Goal: Transaction & Acquisition: Obtain resource

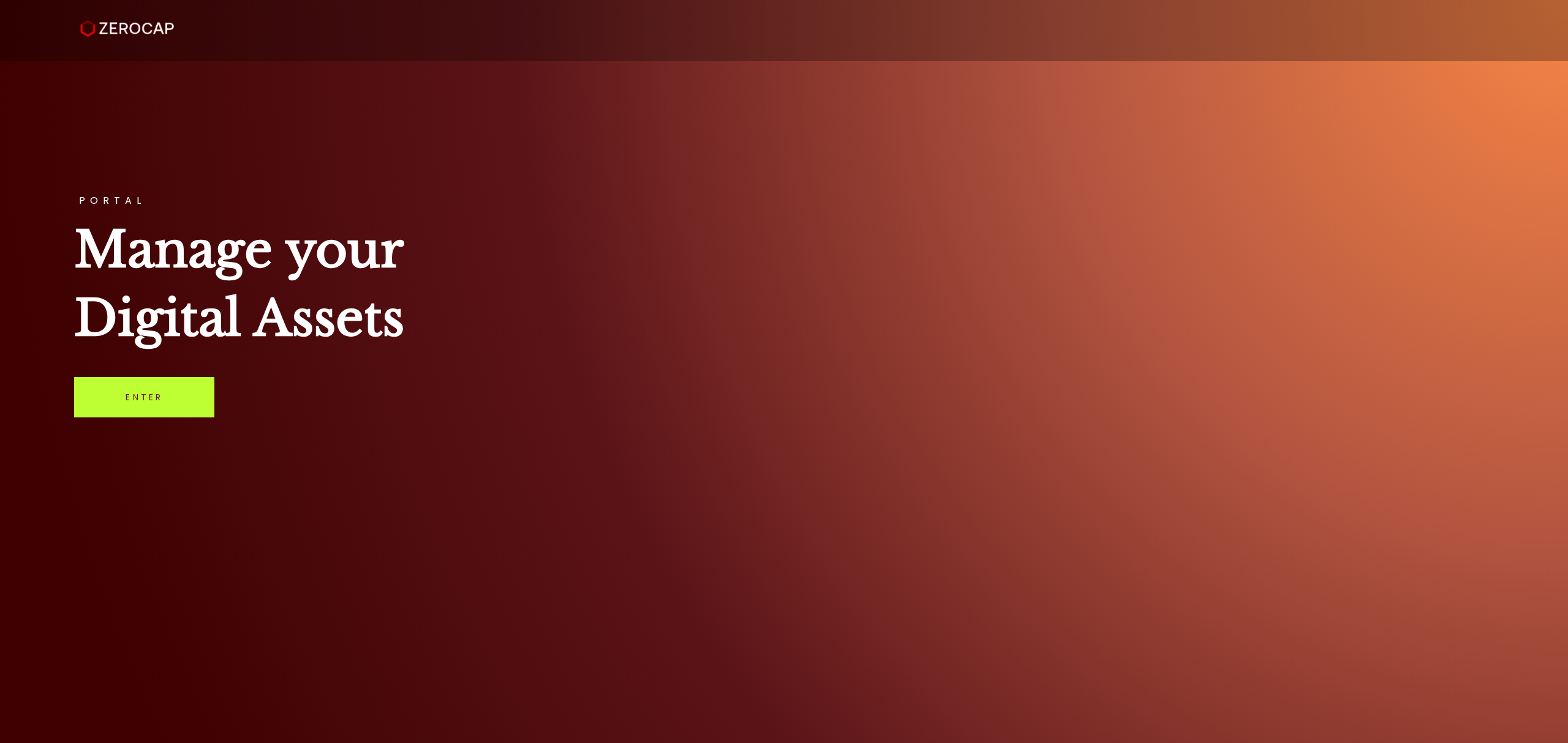
drag, startPoint x: 160, startPoint y: 388, endPoint x: 166, endPoint y: 383, distance: 7.8
click at [159, 388] on link "Enter" at bounding box center [144, 397] width 140 height 40
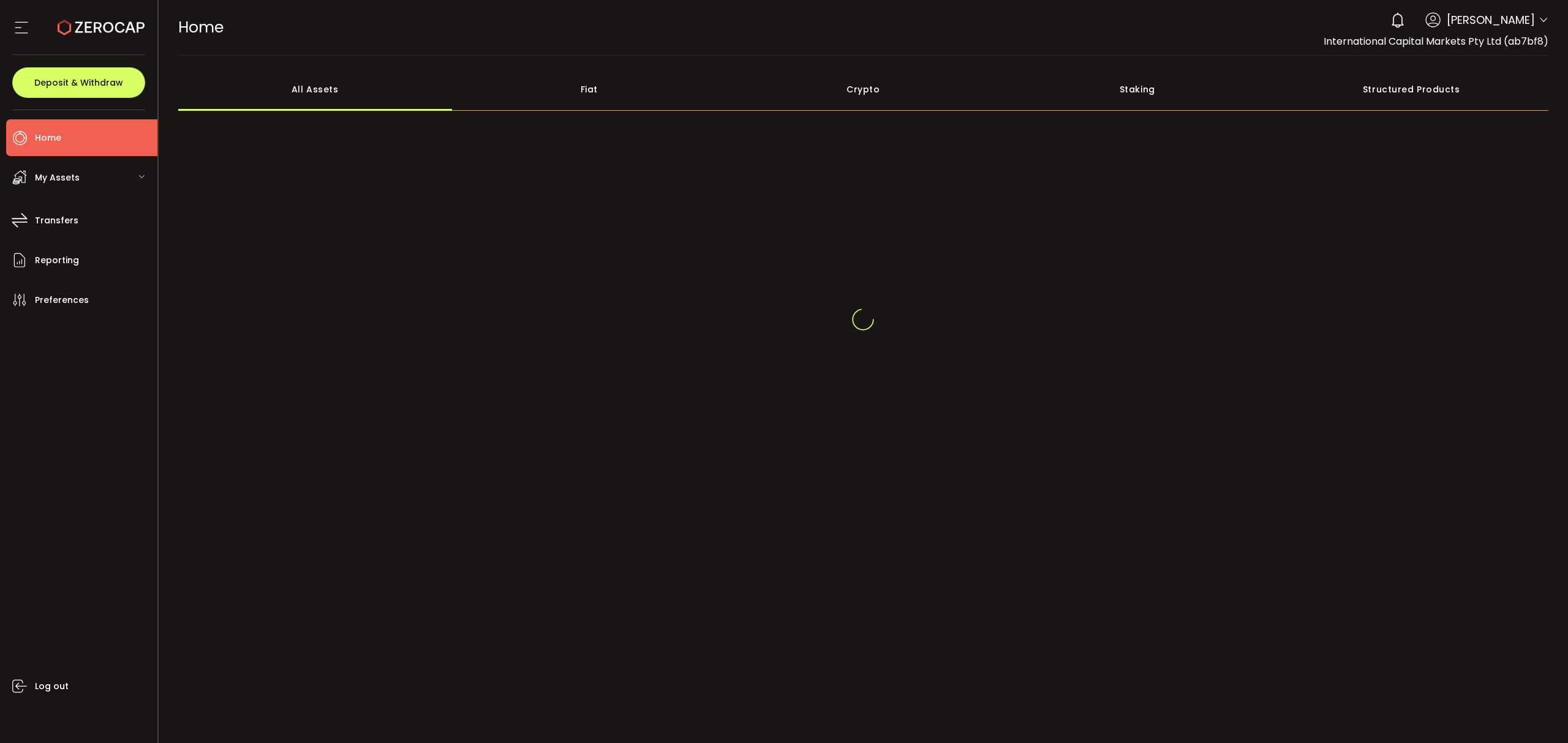
drag, startPoint x: 1545, startPoint y: 25, endPoint x: 1540, endPoint y: 19, distance: 7.8
click at [1542, 20] on icon at bounding box center [1543, 19] width 10 height 10
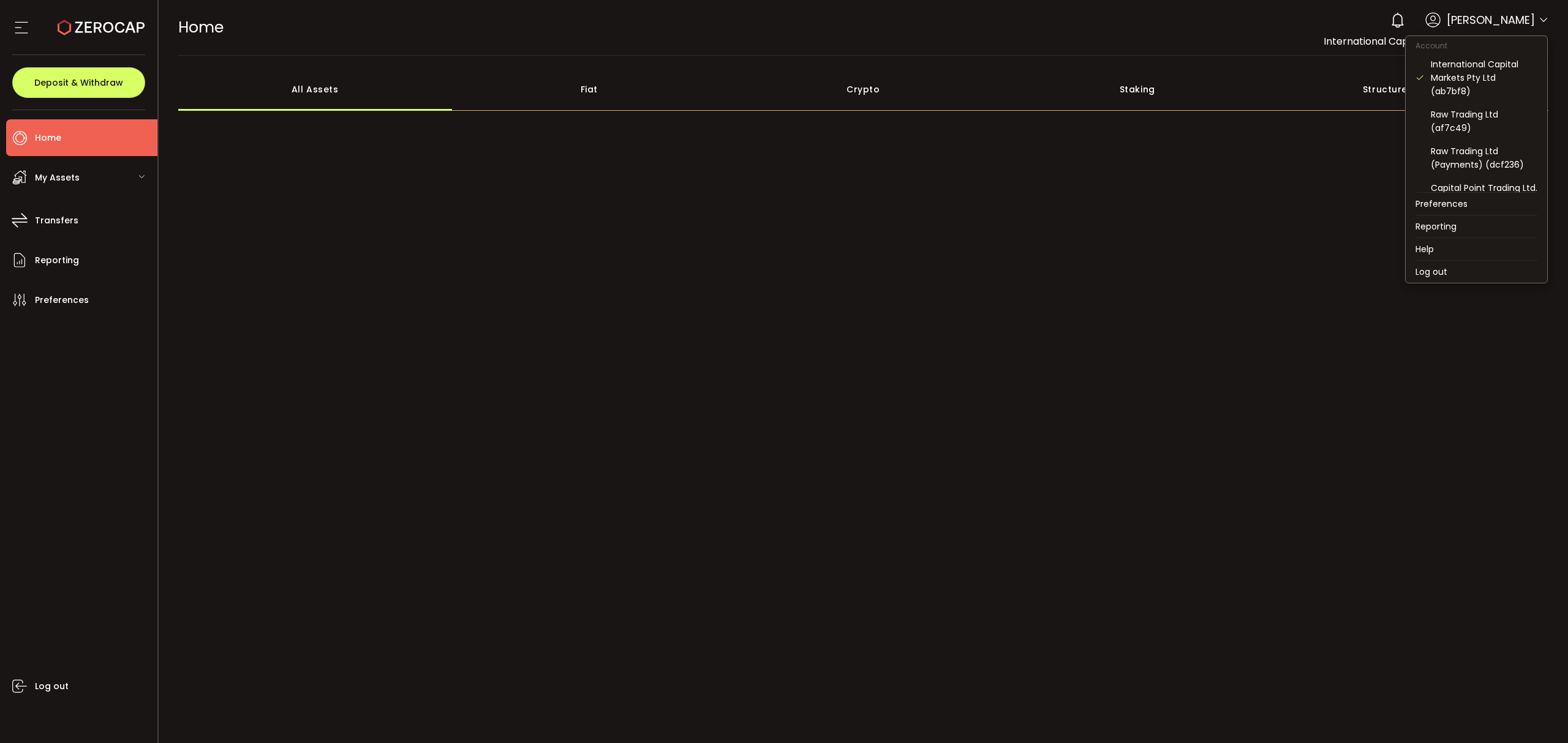
click at [1542, 18] on icon at bounding box center [1543, 19] width 10 height 10
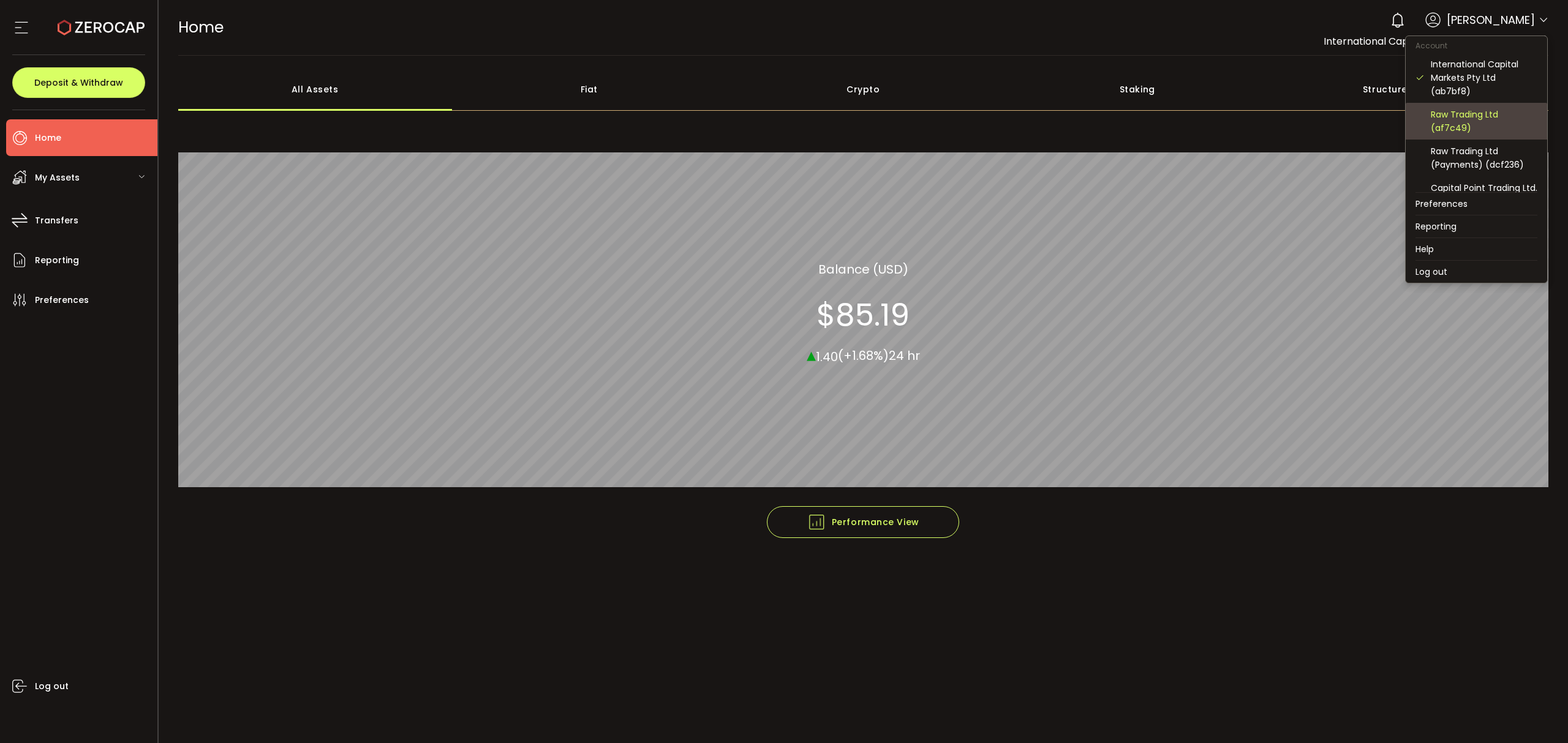
click at [1493, 111] on div "Raw Trading Ltd (af7c49)" at bounding box center [1483, 121] width 107 height 27
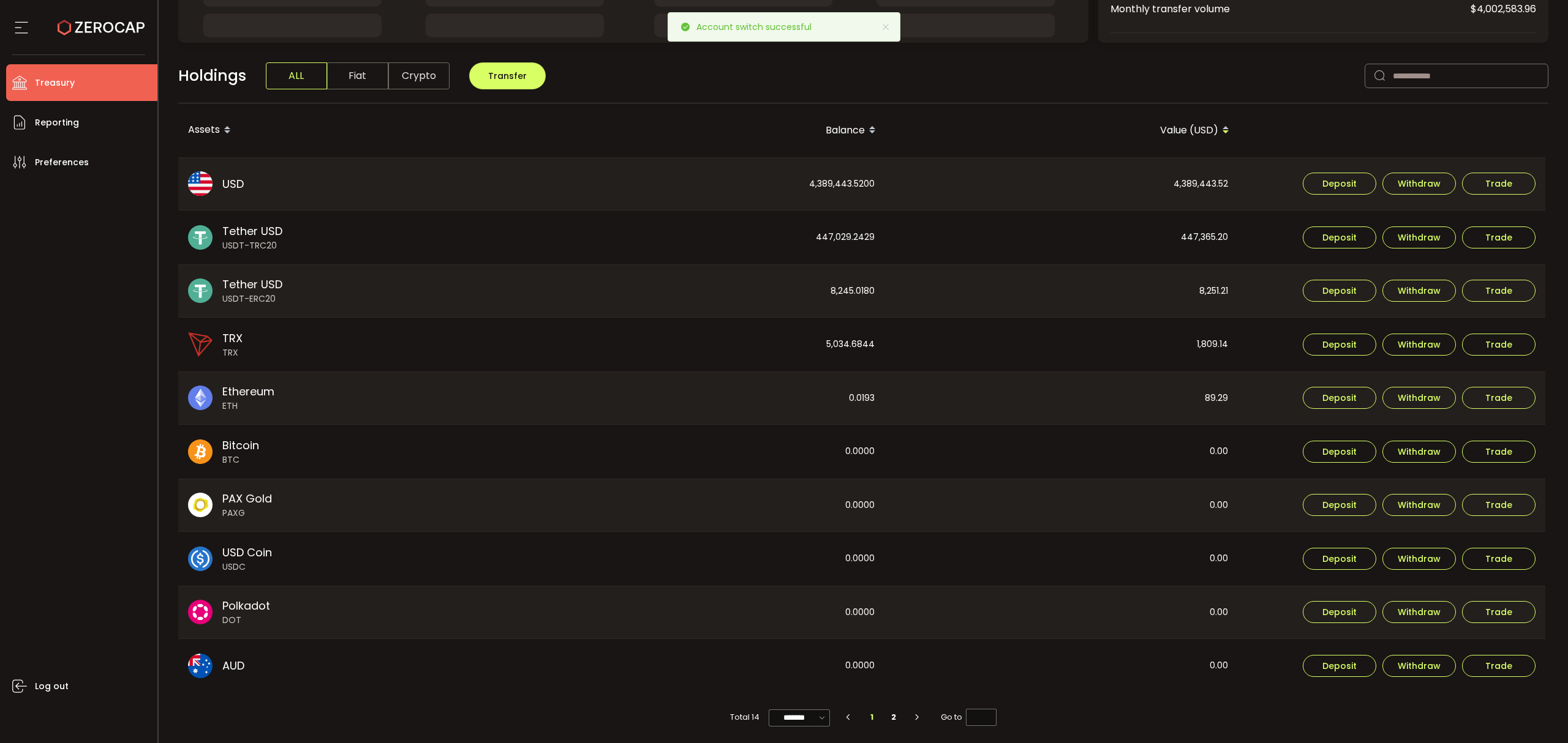
scroll to position [270, 0]
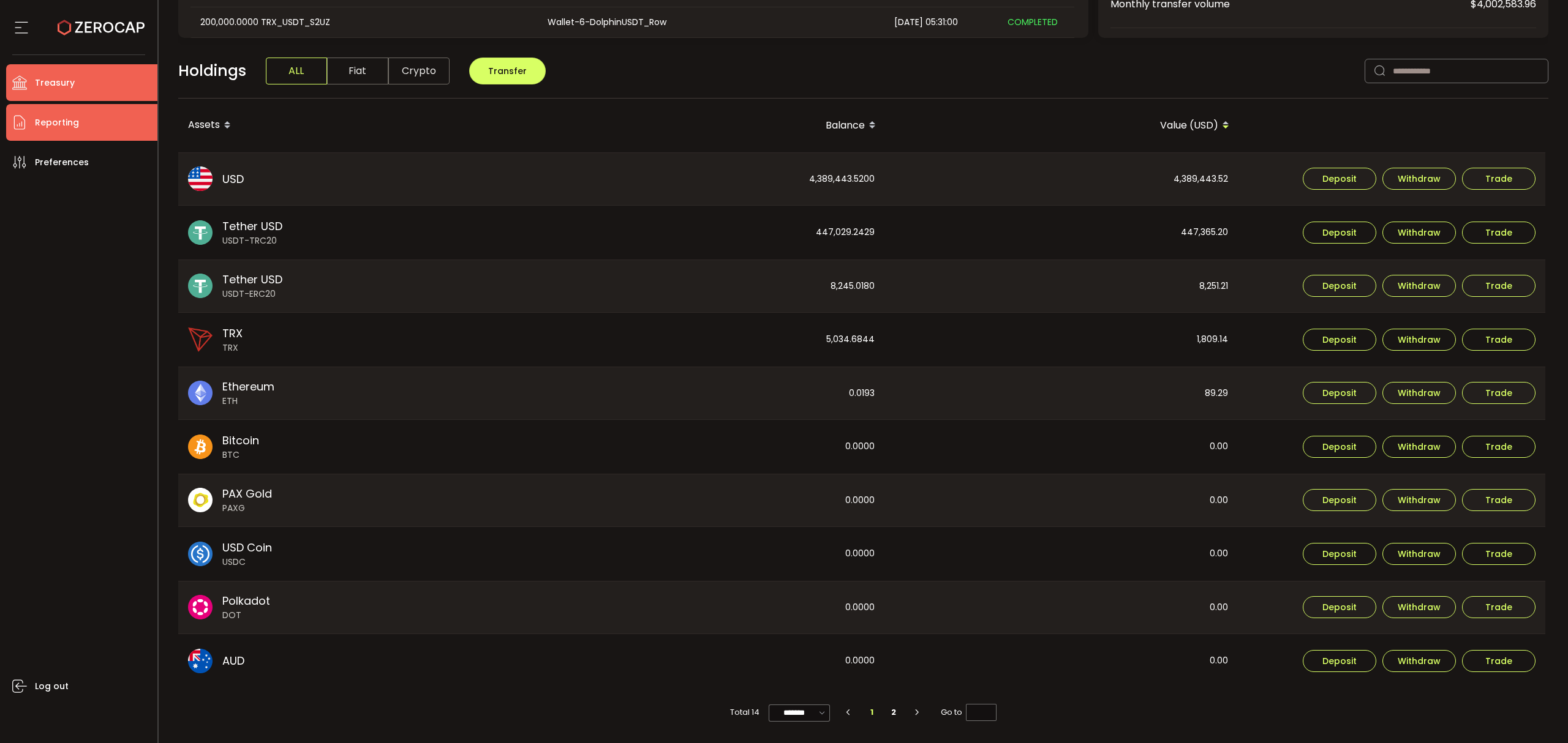
drag, startPoint x: 95, startPoint y: 121, endPoint x: 85, endPoint y: 125, distance: 10.8
click at [90, 123] on li "Reporting" at bounding box center [82, 122] width 152 height 37
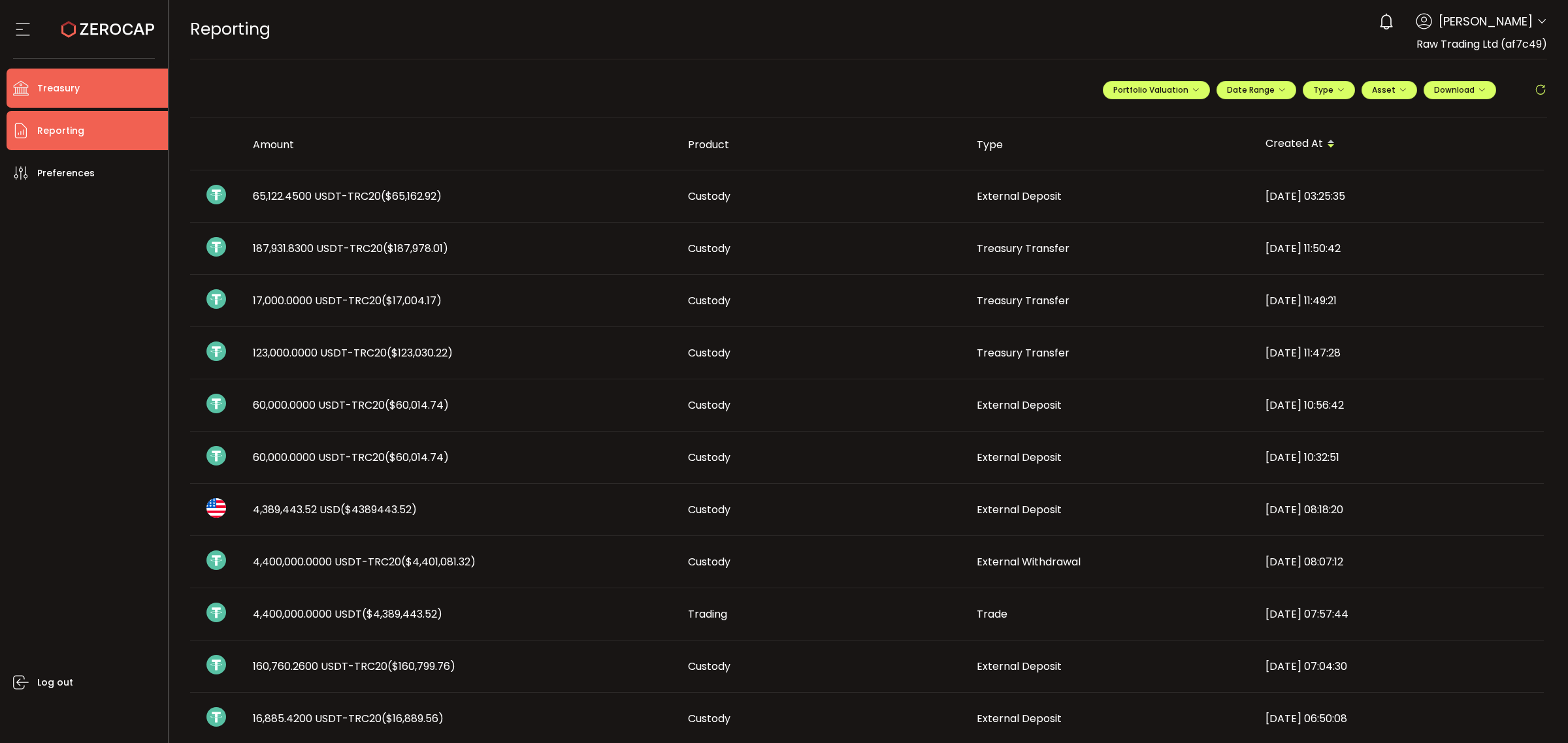
click at [83, 75] on li "Treasury" at bounding box center [87, 88] width 162 height 39
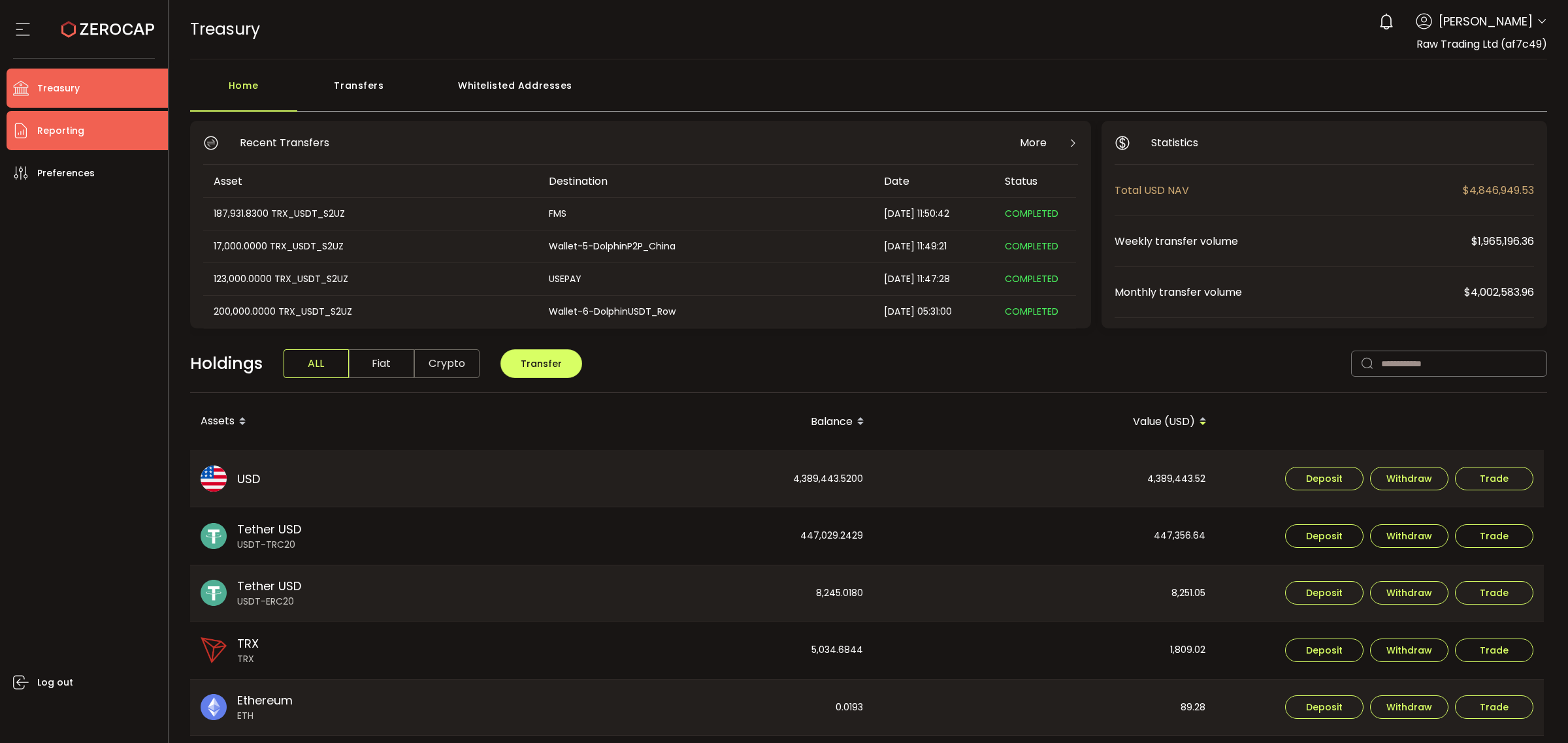
click at [103, 136] on li "Reporting" at bounding box center [87, 131] width 162 height 39
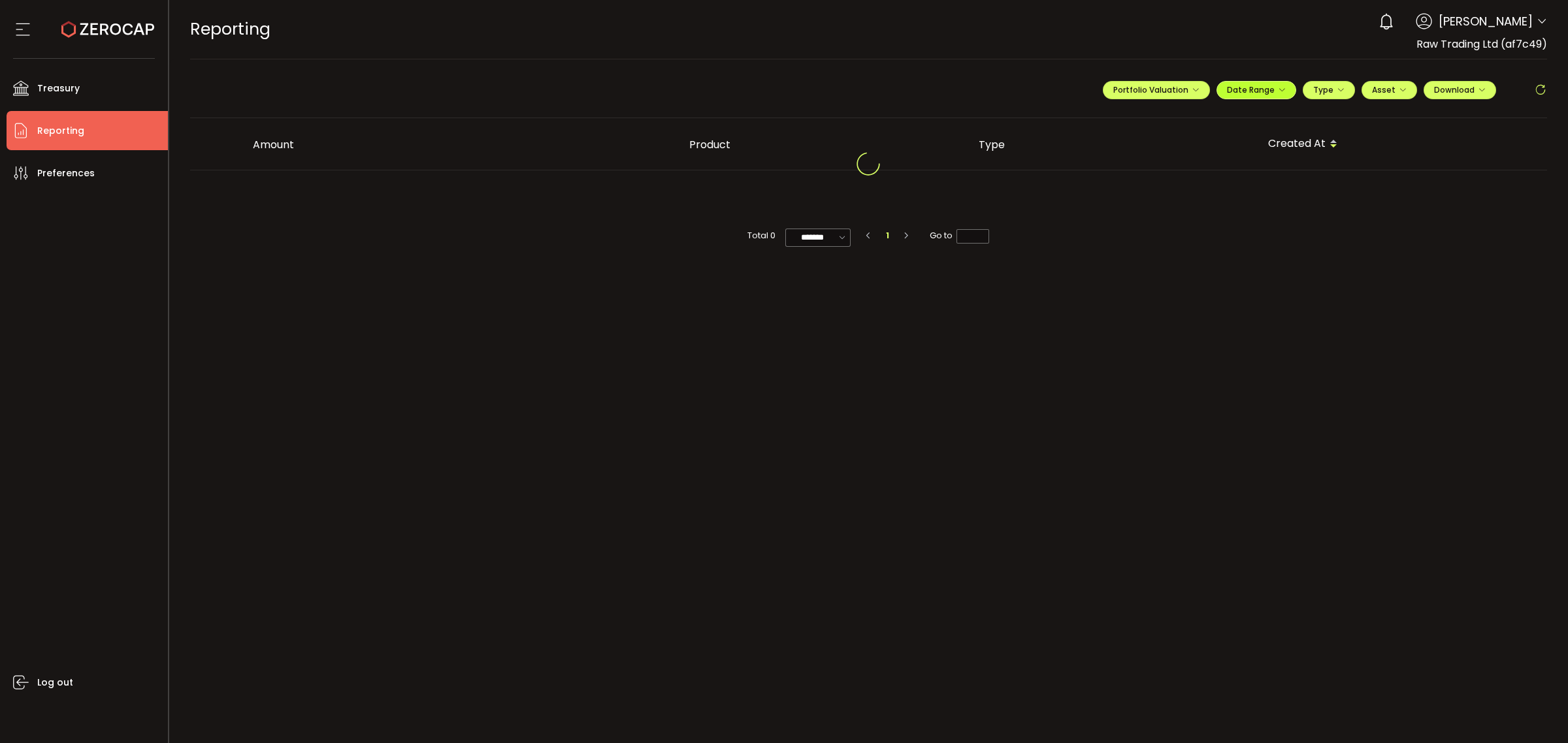
click at [1271, 91] on span "Date Range" at bounding box center [1256, 90] width 59 height 11
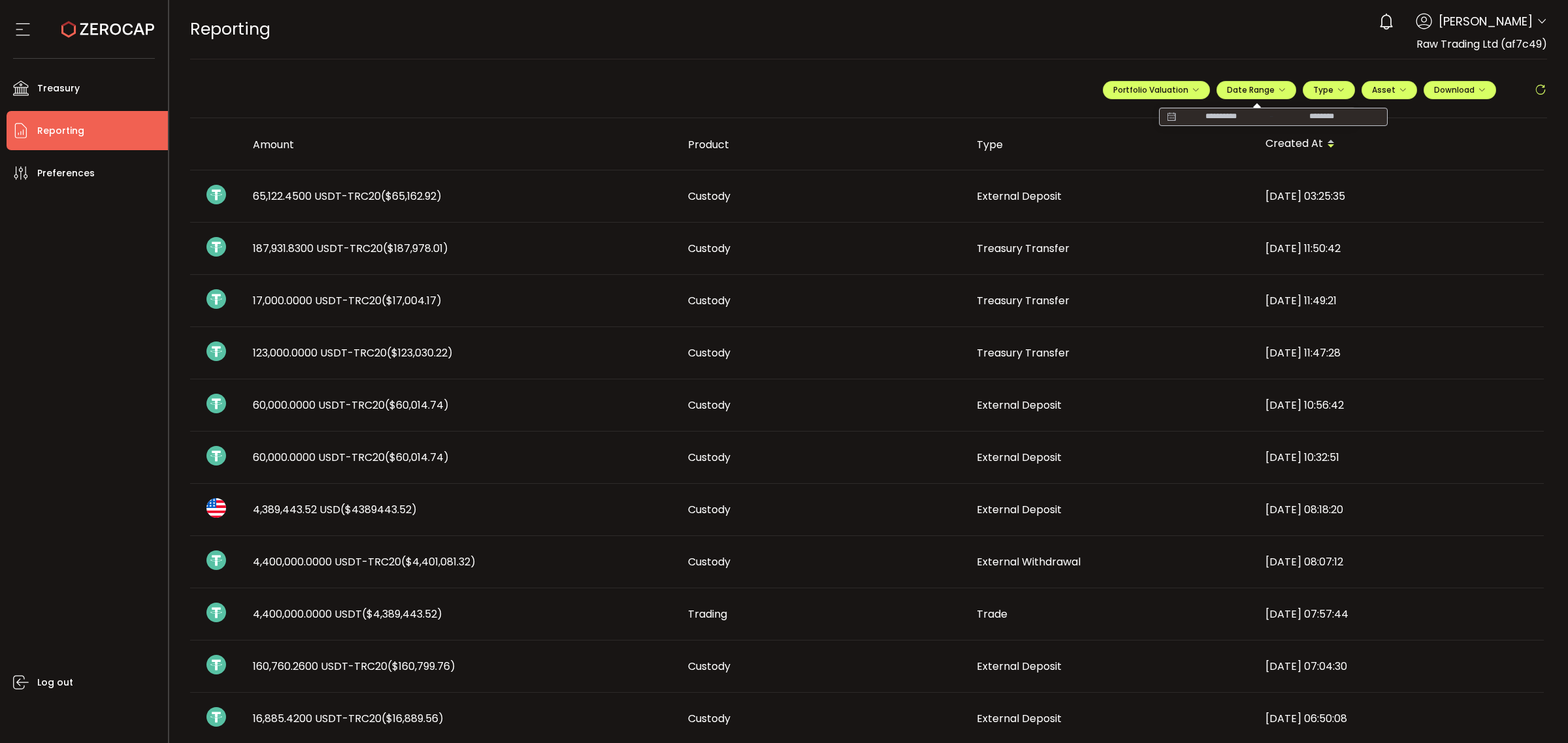
click at [1165, 115] on icon at bounding box center [1171, 117] width 16 height 13
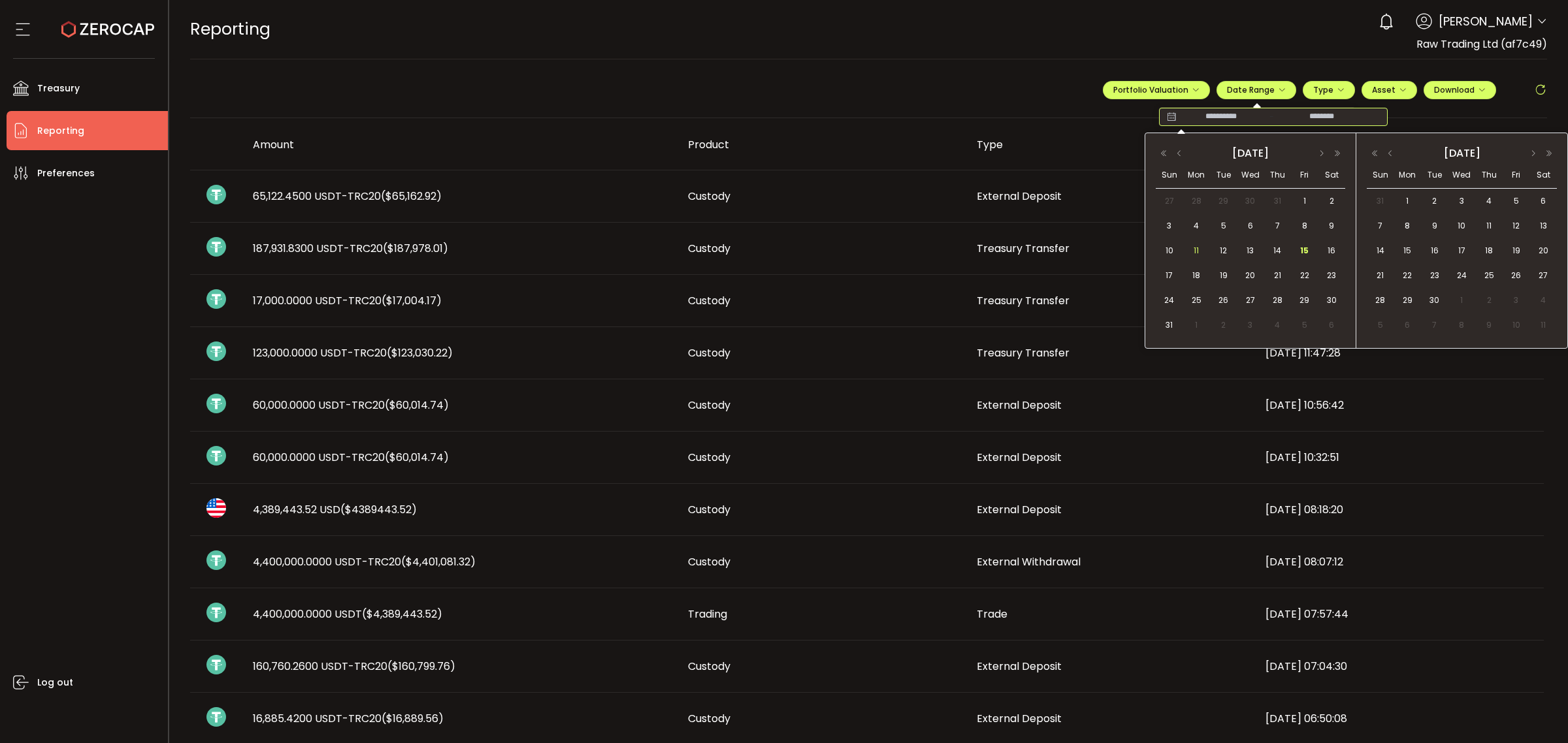
click at [1188, 249] on div "11" at bounding box center [1196, 251] width 27 height 20
click at [1305, 248] on span "15" at bounding box center [1304, 251] width 16 height 16
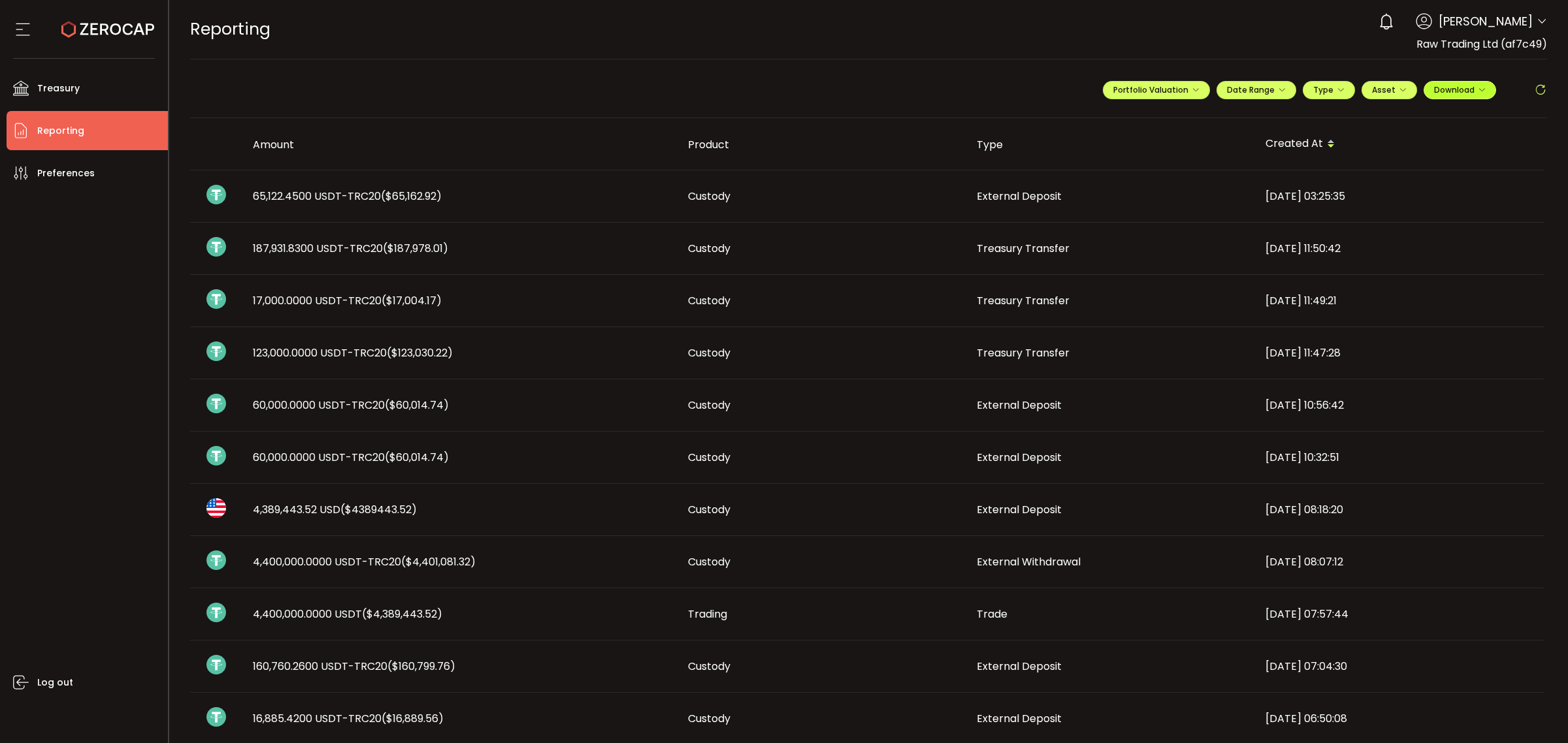
click at [1467, 89] on span "Download" at bounding box center [1459, 90] width 52 height 11
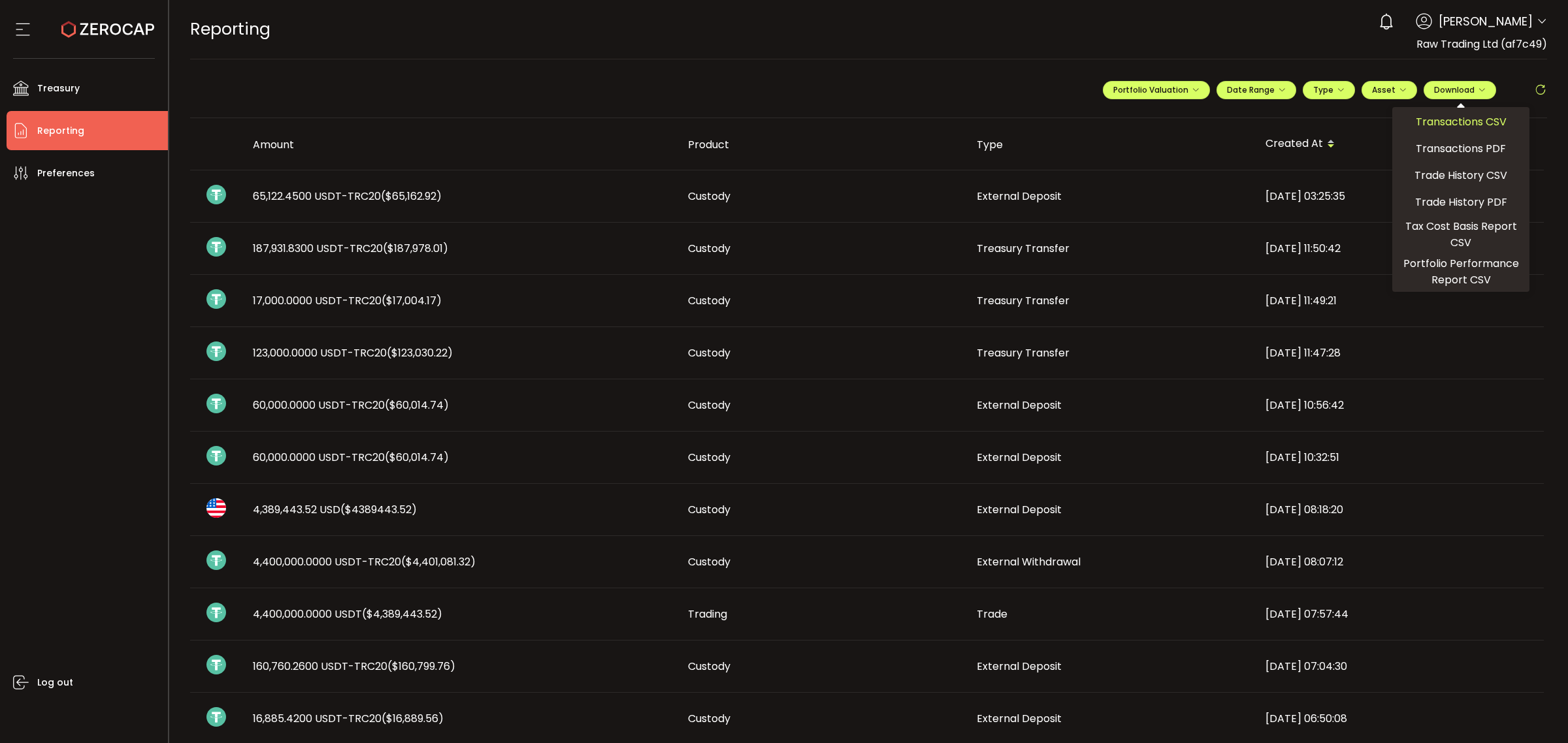
click at [1445, 119] on span "Transactions CSV" at bounding box center [1461, 121] width 91 height 16
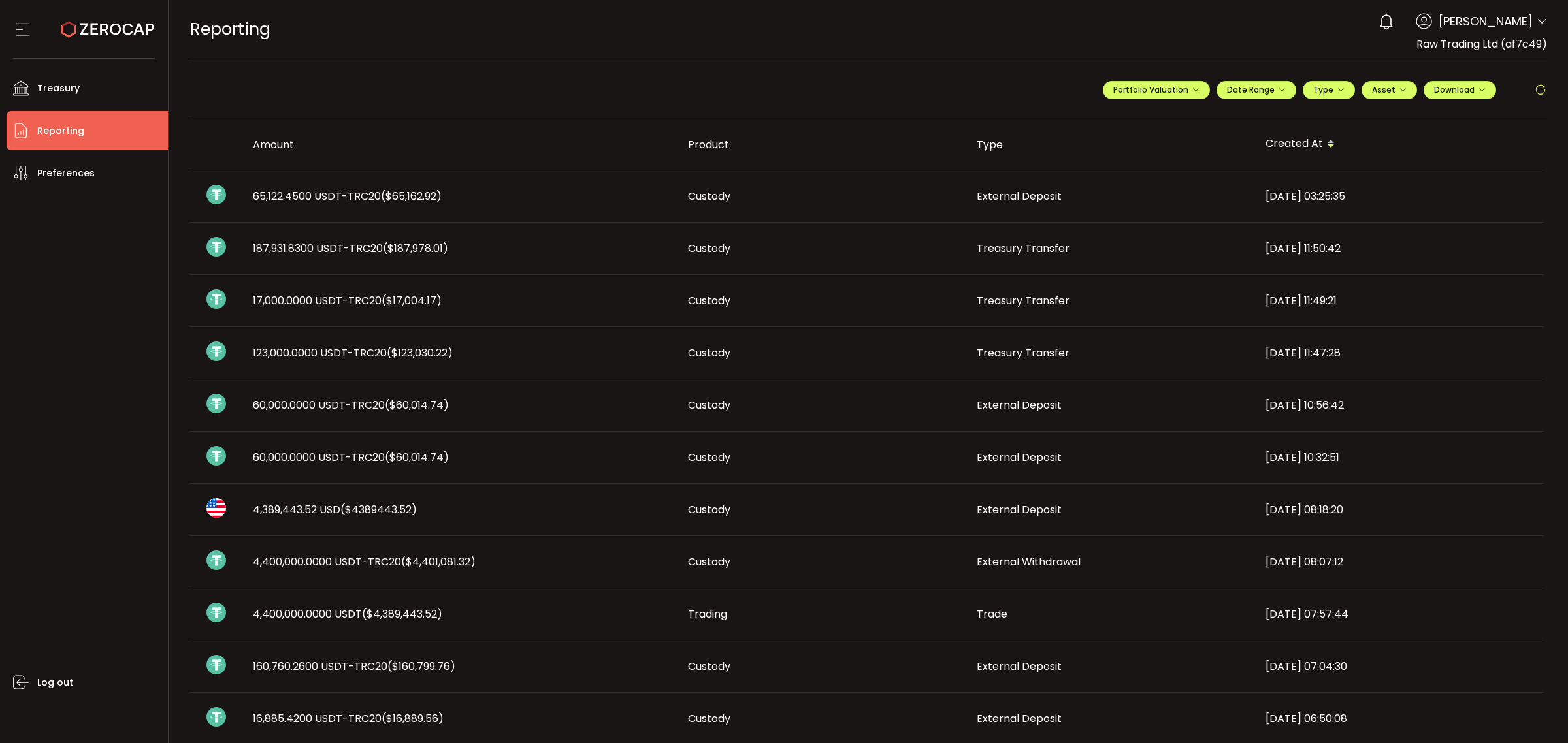
click at [1539, 20] on icon at bounding box center [1542, 21] width 10 height 10
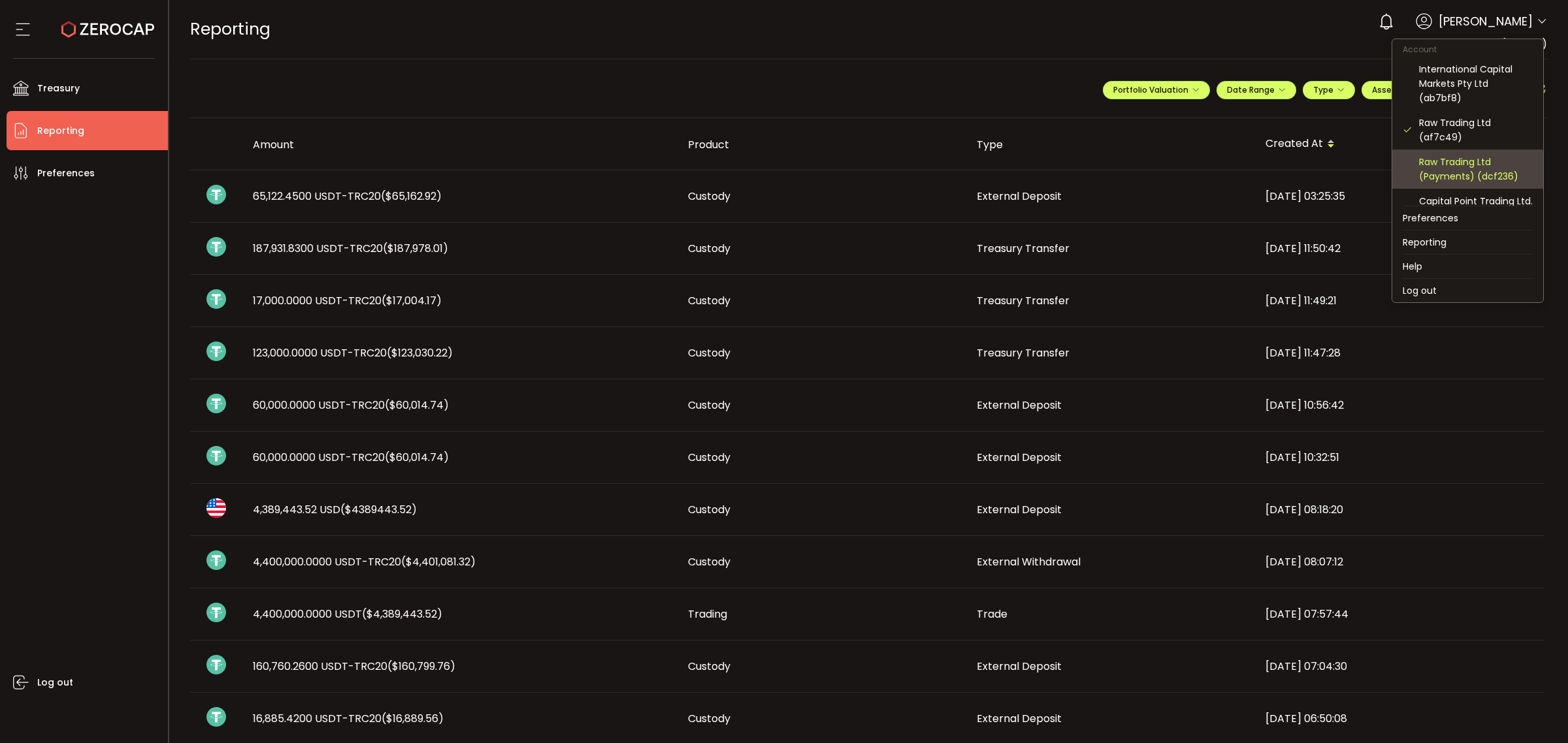
click at [1475, 163] on div "Raw Trading Ltd (Payments) (dcf236)" at bounding box center [1475, 169] width 114 height 29
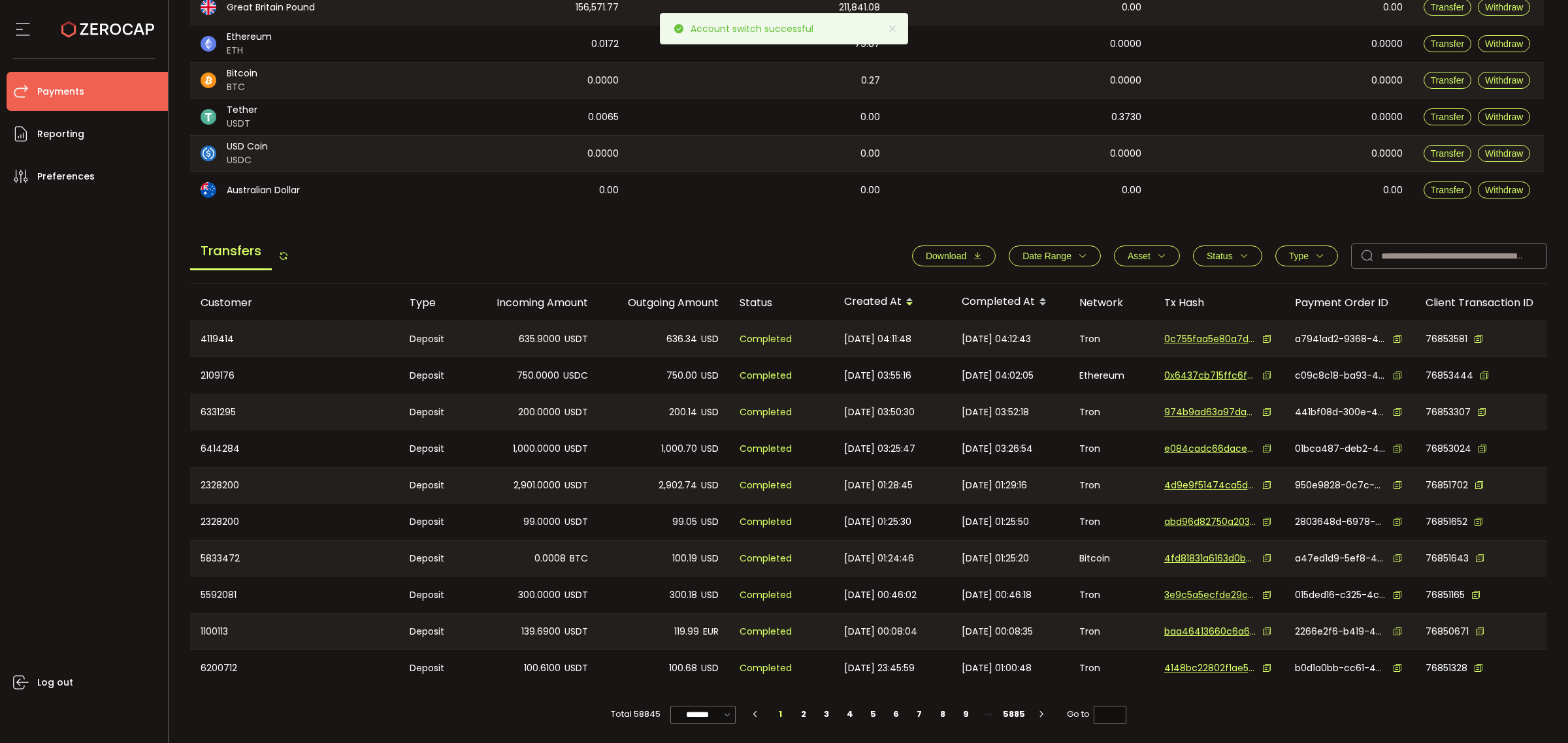
scroll to position [279, 0]
click at [1065, 251] on span "Date Range" at bounding box center [1047, 255] width 49 height 10
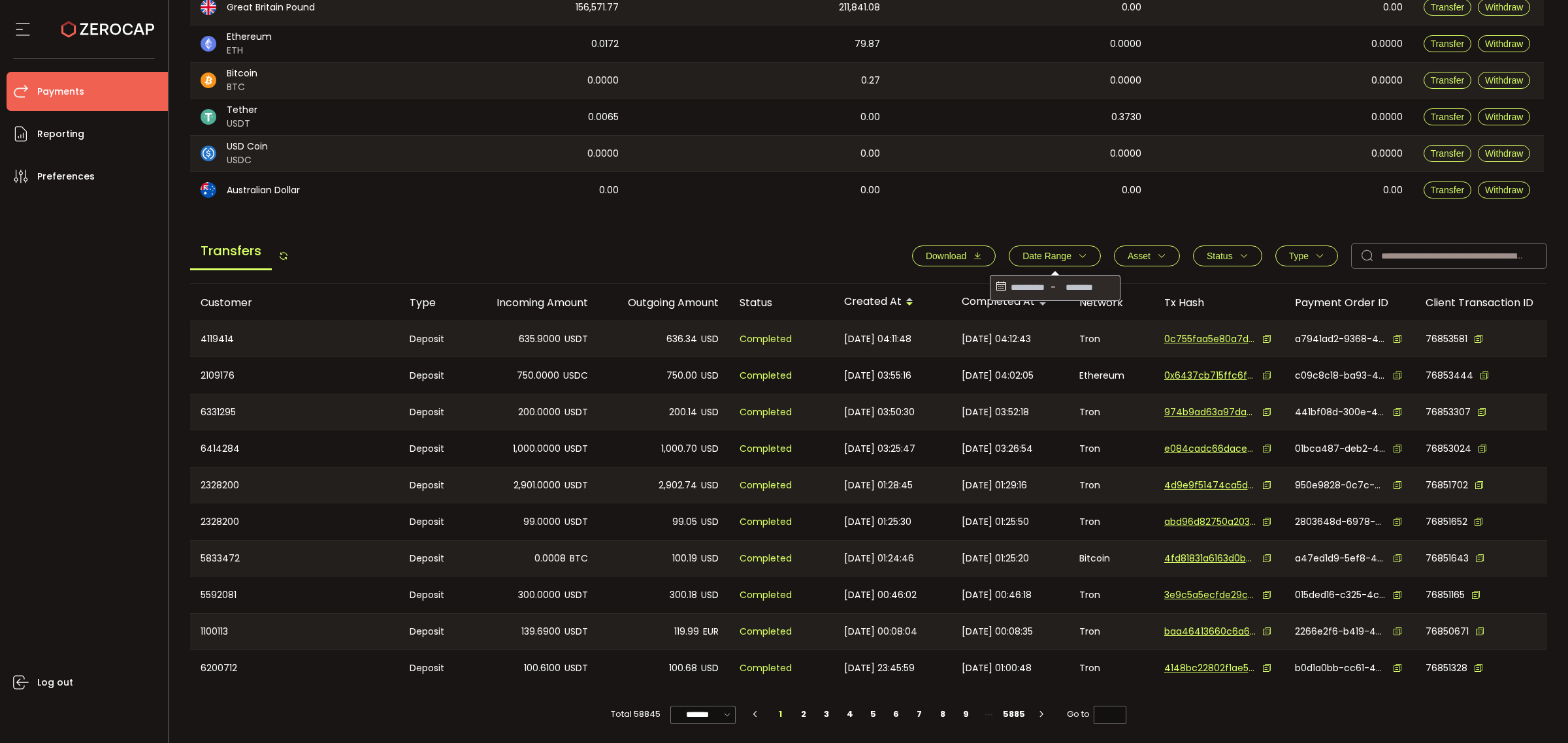
click at [994, 285] on icon at bounding box center [1001, 288] width 14 height 21
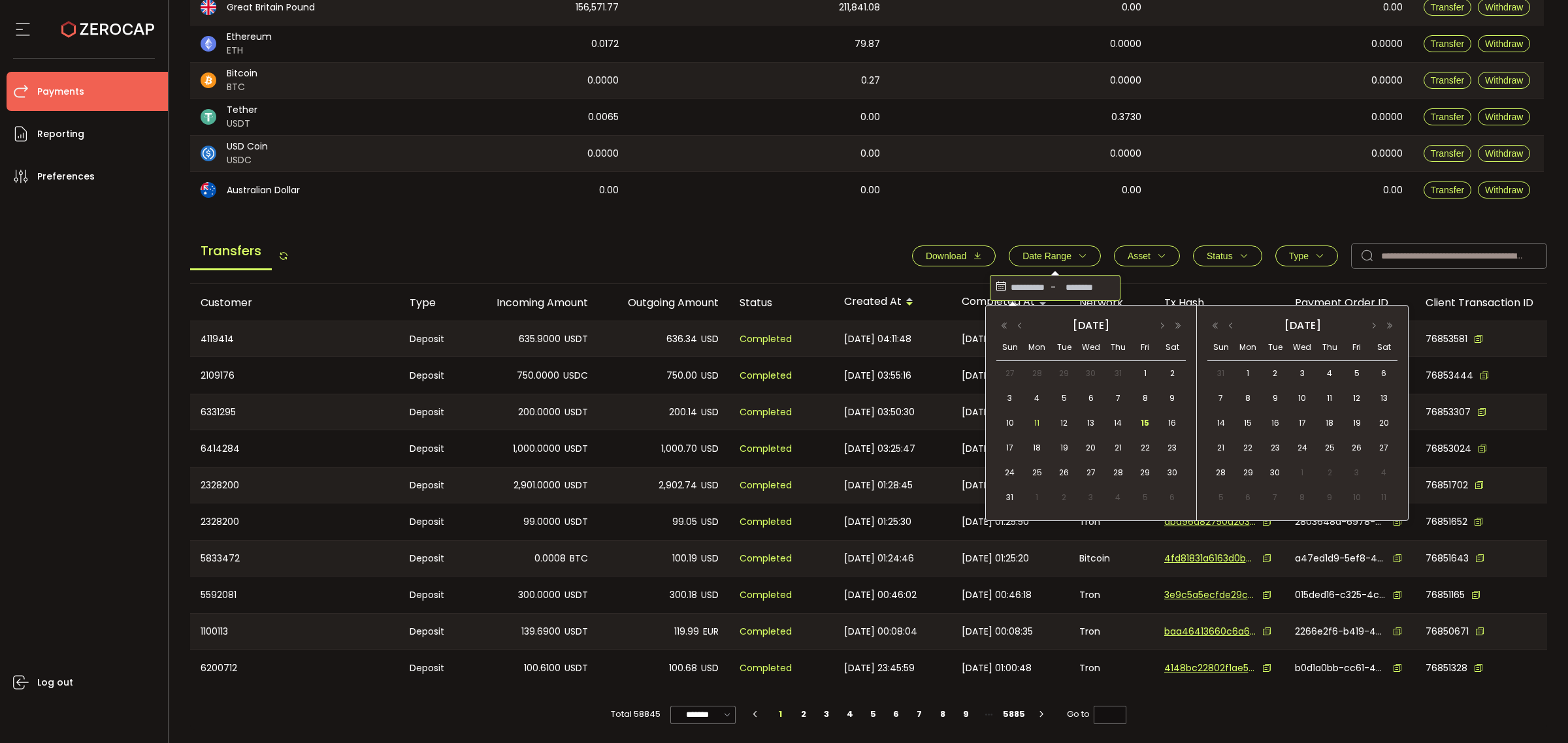
click at [1040, 420] on span "11" at bounding box center [1036, 423] width 16 height 16
click at [1144, 426] on span "15" at bounding box center [1145, 423] width 16 height 16
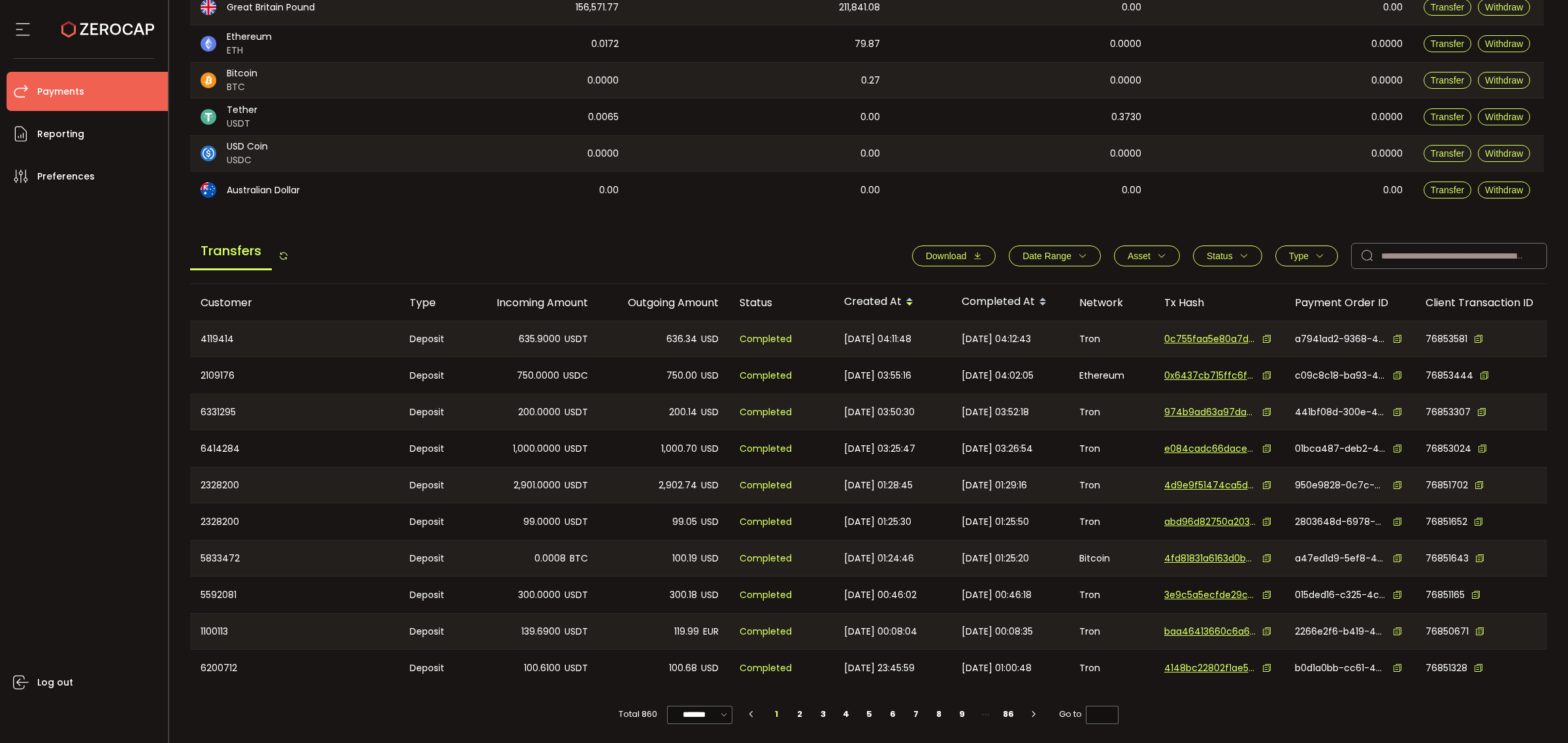
click at [1089, 254] on button "Date Range" at bounding box center [1055, 255] width 92 height 21
click at [994, 286] on icon at bounding box center [1001, 288] width 14 height 21
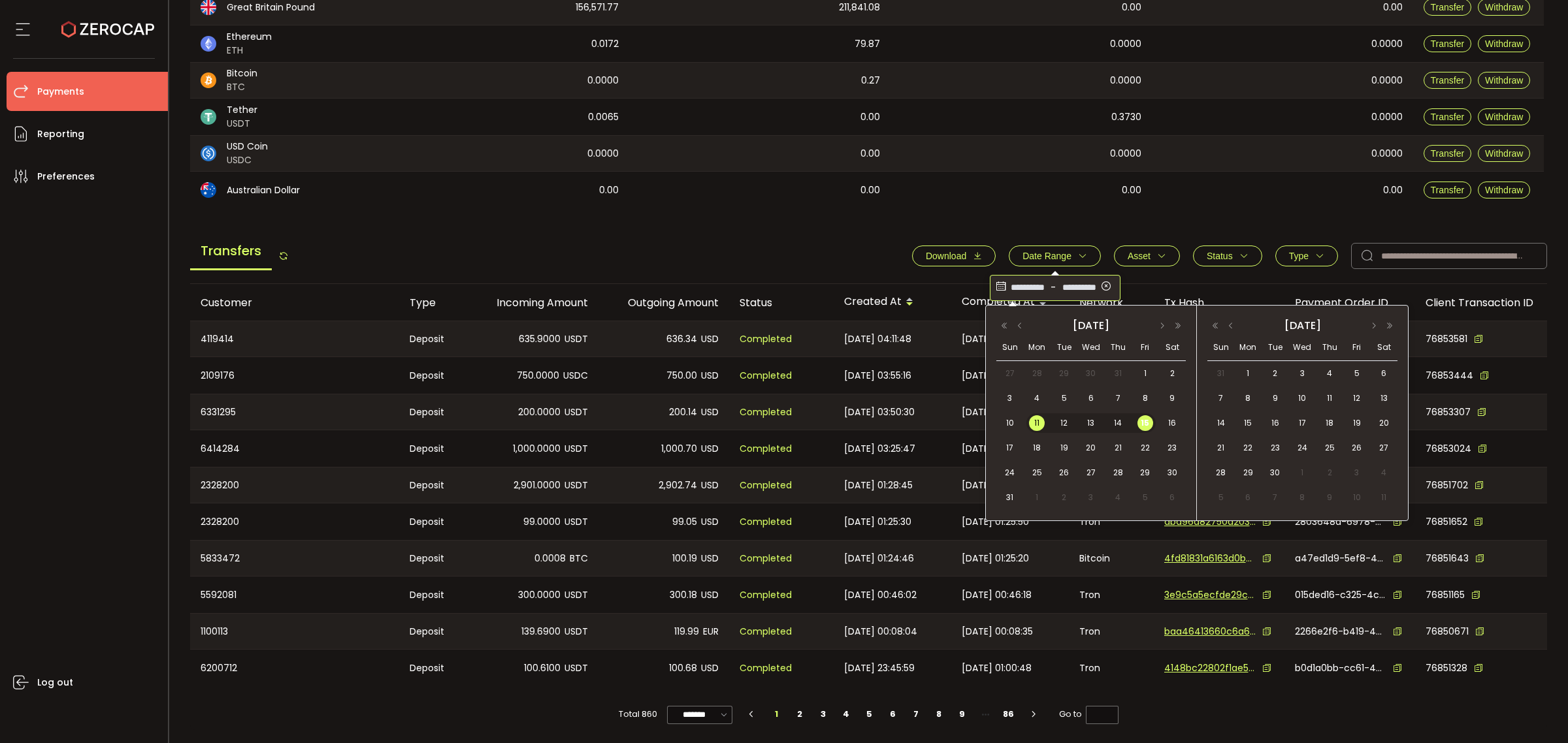
click at [995, 282] on icon at bounding box center [1001, 288] width 14 height 21
click at [846, 235] on div "**********" at bounding box center [868, 259] width 1358 height 50
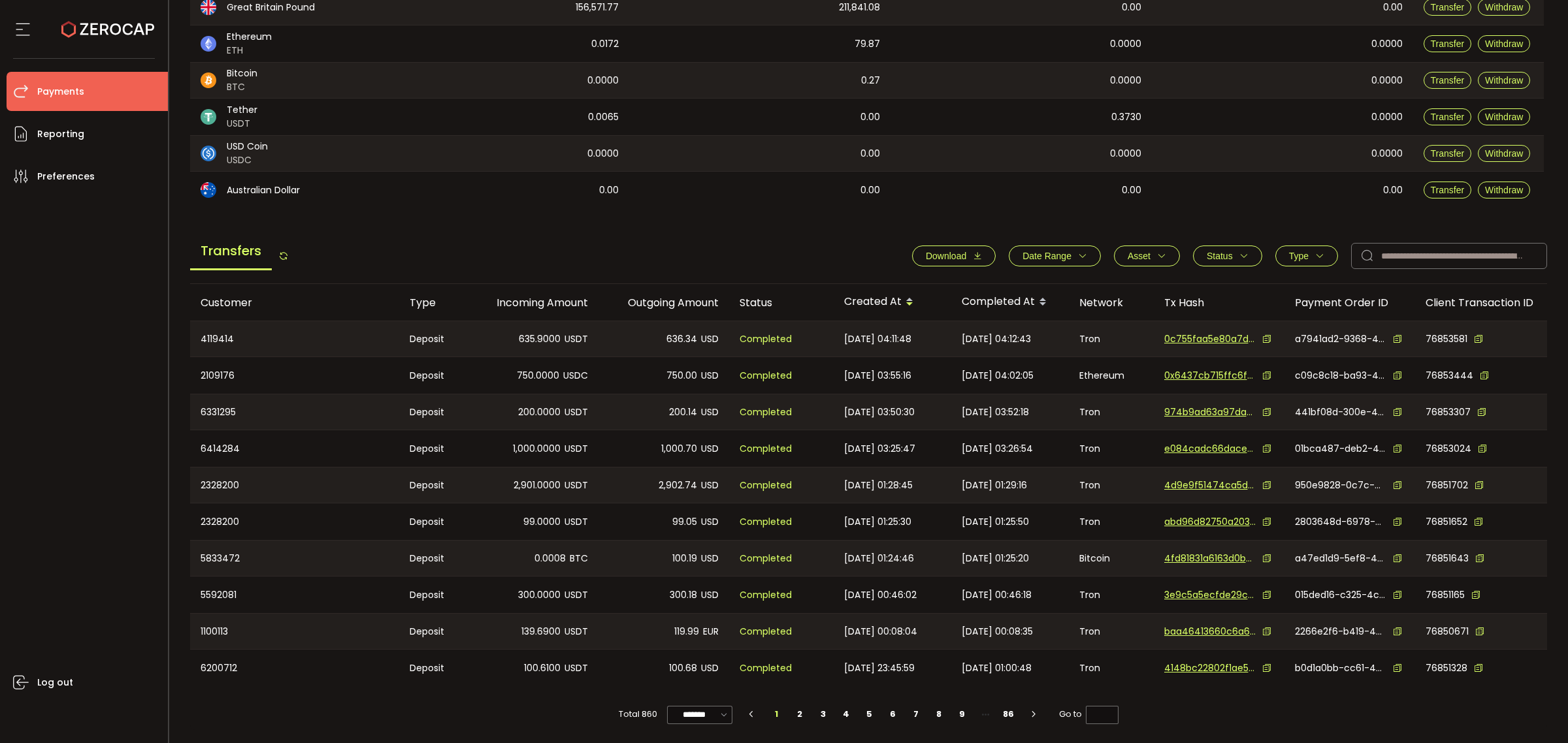
click at [942, 251] on span "Download" at bounding box center [945, 255] width 40 height 10
click at [1078, 252] on icon "button" at bounding box center [1082, 256] width 9 height 9
click at [999, 283] on icon at bounding box center [1001, 288] width 14 height 21
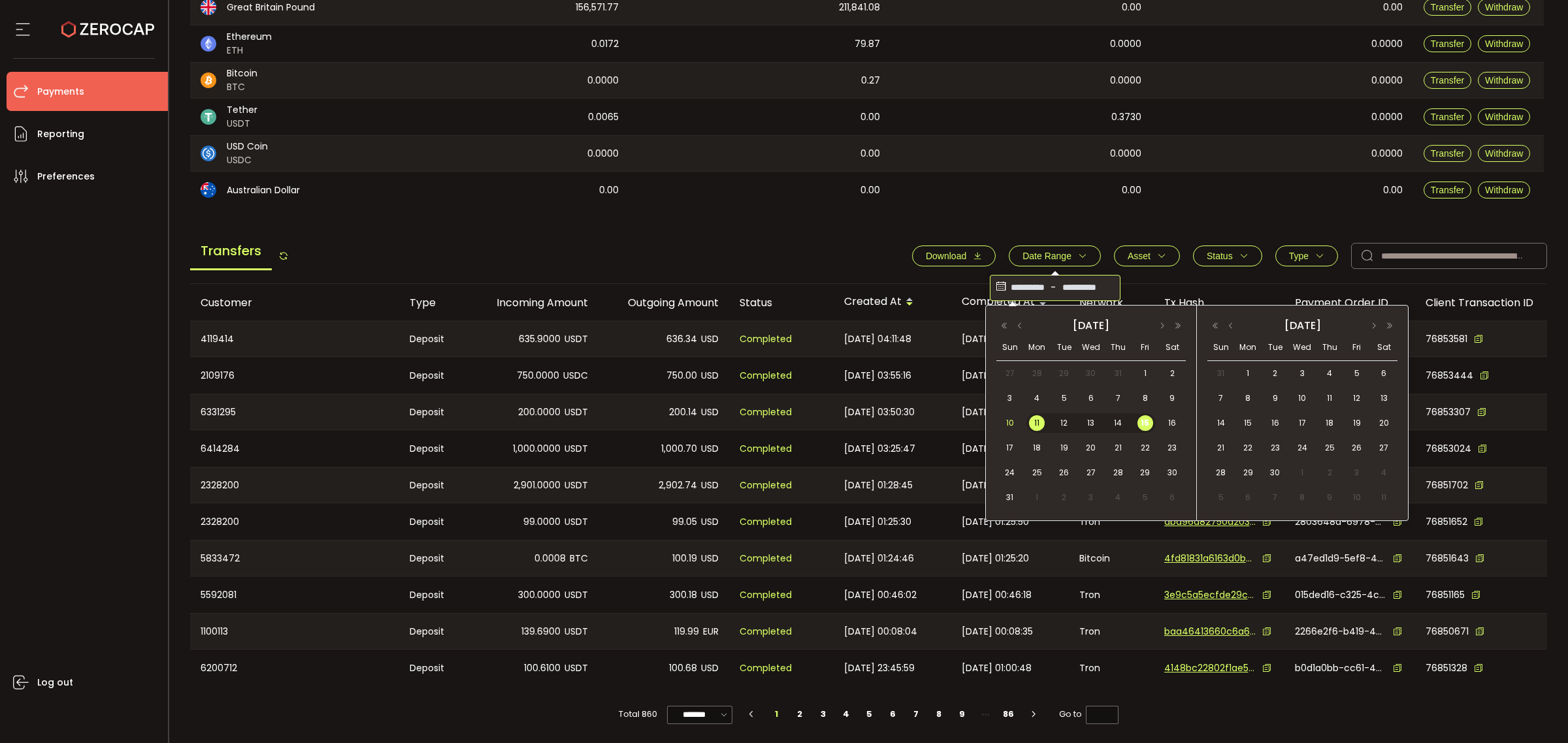
click at [1007, 424] on span "10" at bounding box center [1010, 423] width 16 height 16
click at [1142, 424] on span "15" at bounding box center [1145, 423] width 16 height 16
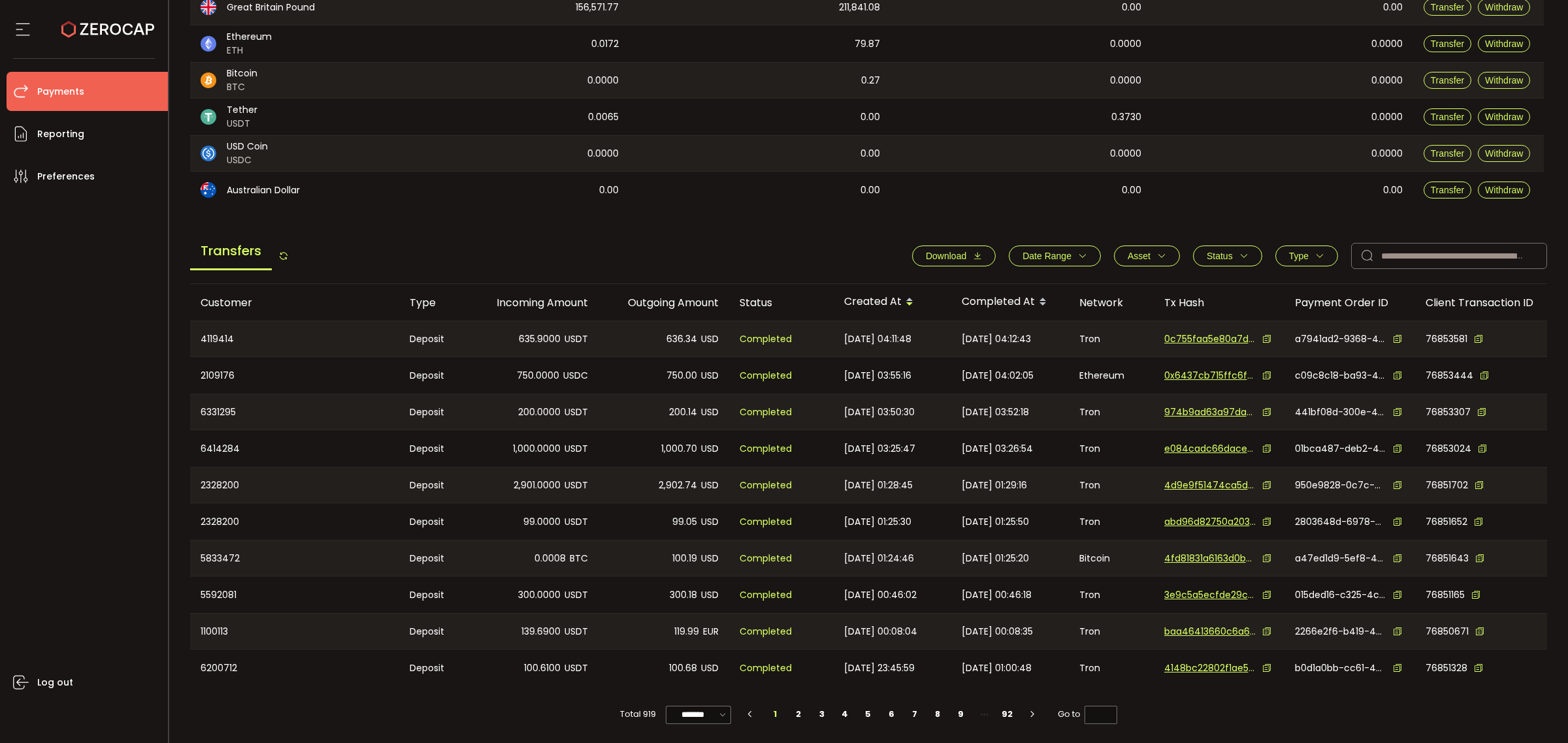
drag, startPoint x: 953, startPoint y: 250, endPoint x: 955, endPoint y: 262, distance: 12.2
click at [952, 251] on span "Download" at bounding box center [945, 255] width 40 height 10
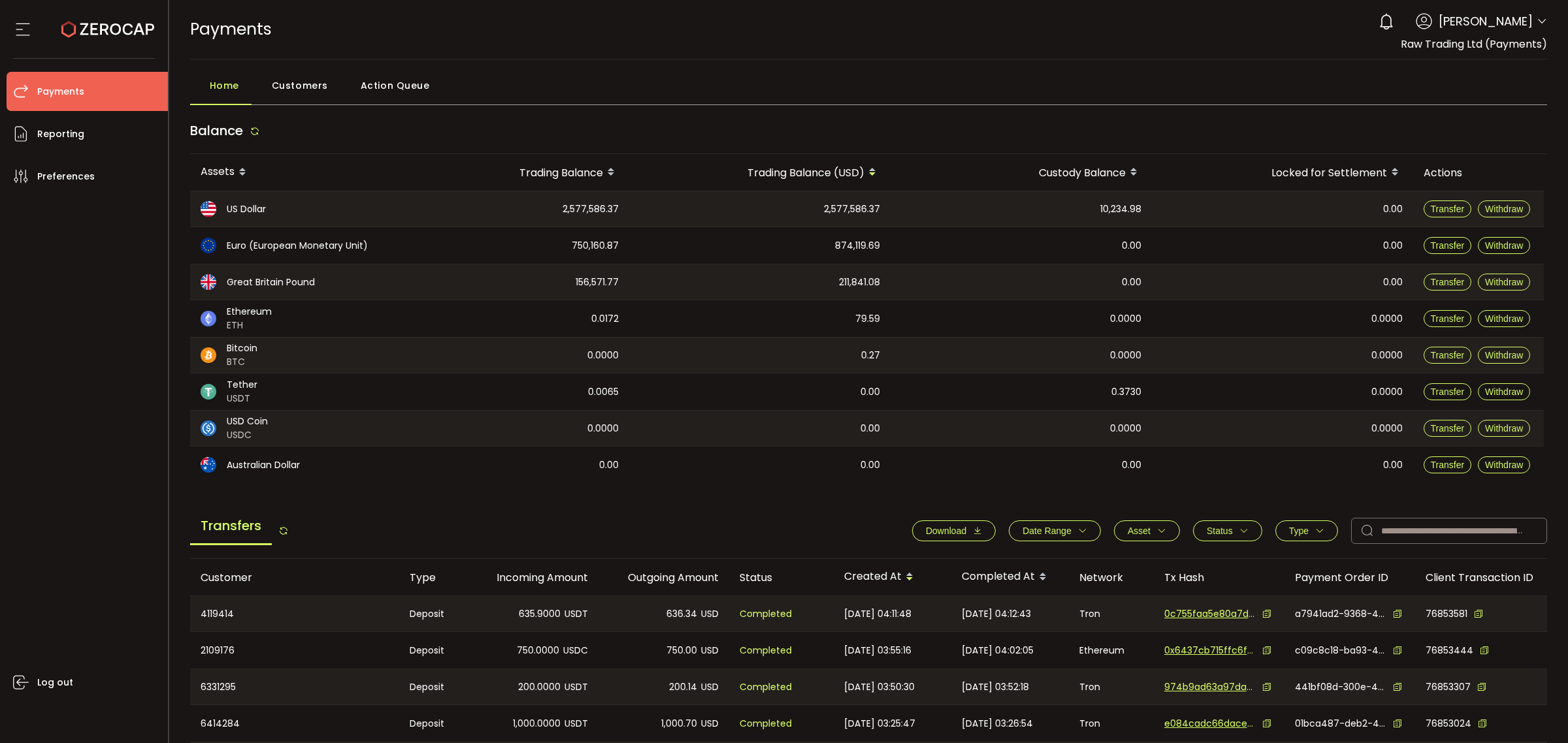
click at [959, 537] on button "Download" at bounding box center [954, 531] width 84 height 21
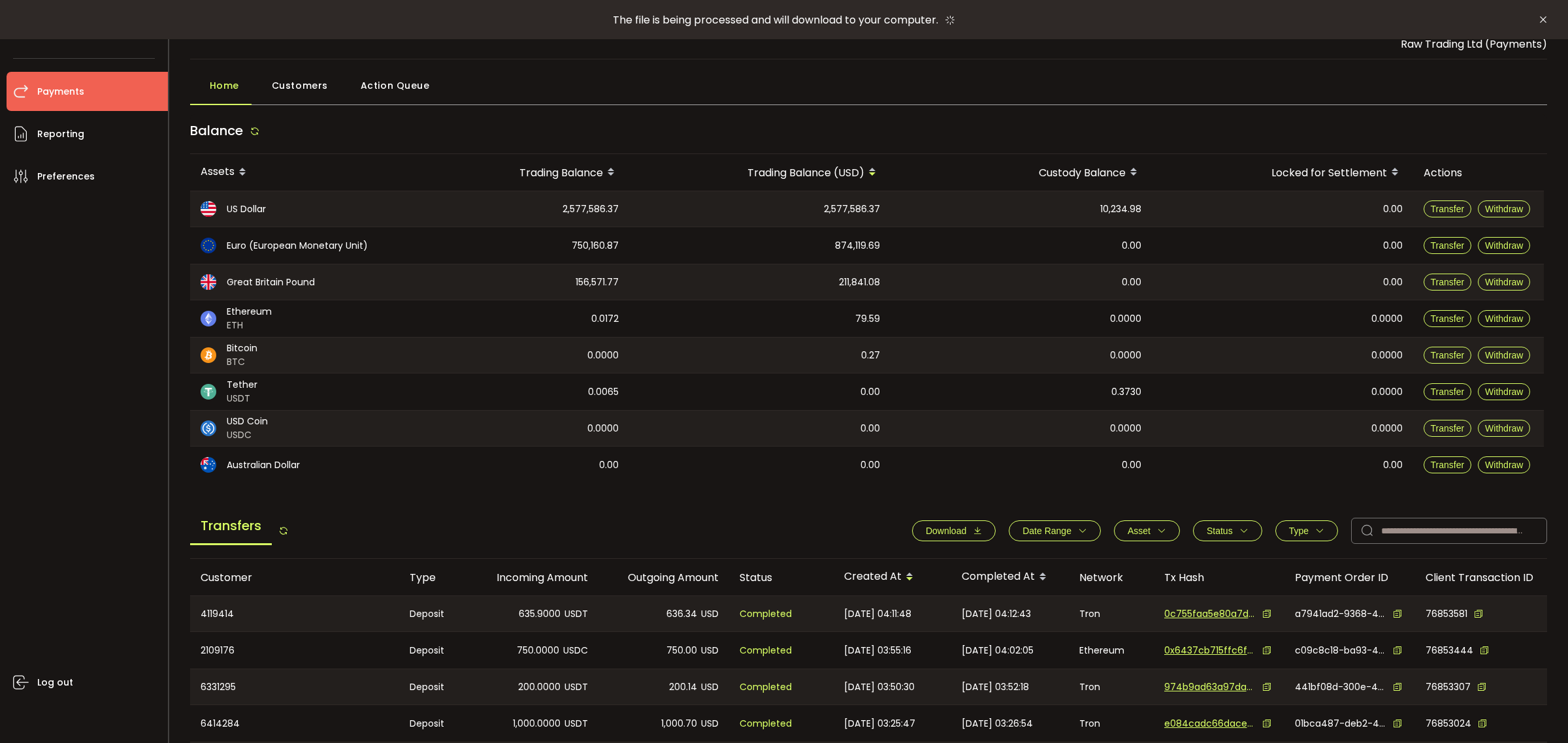
click at [1078, 535] on icon "button" at bounding box center [1082, 531] width 9 height 9
click at [997, 563] on icon at bounding box center [1001, 563] width 14 height 21
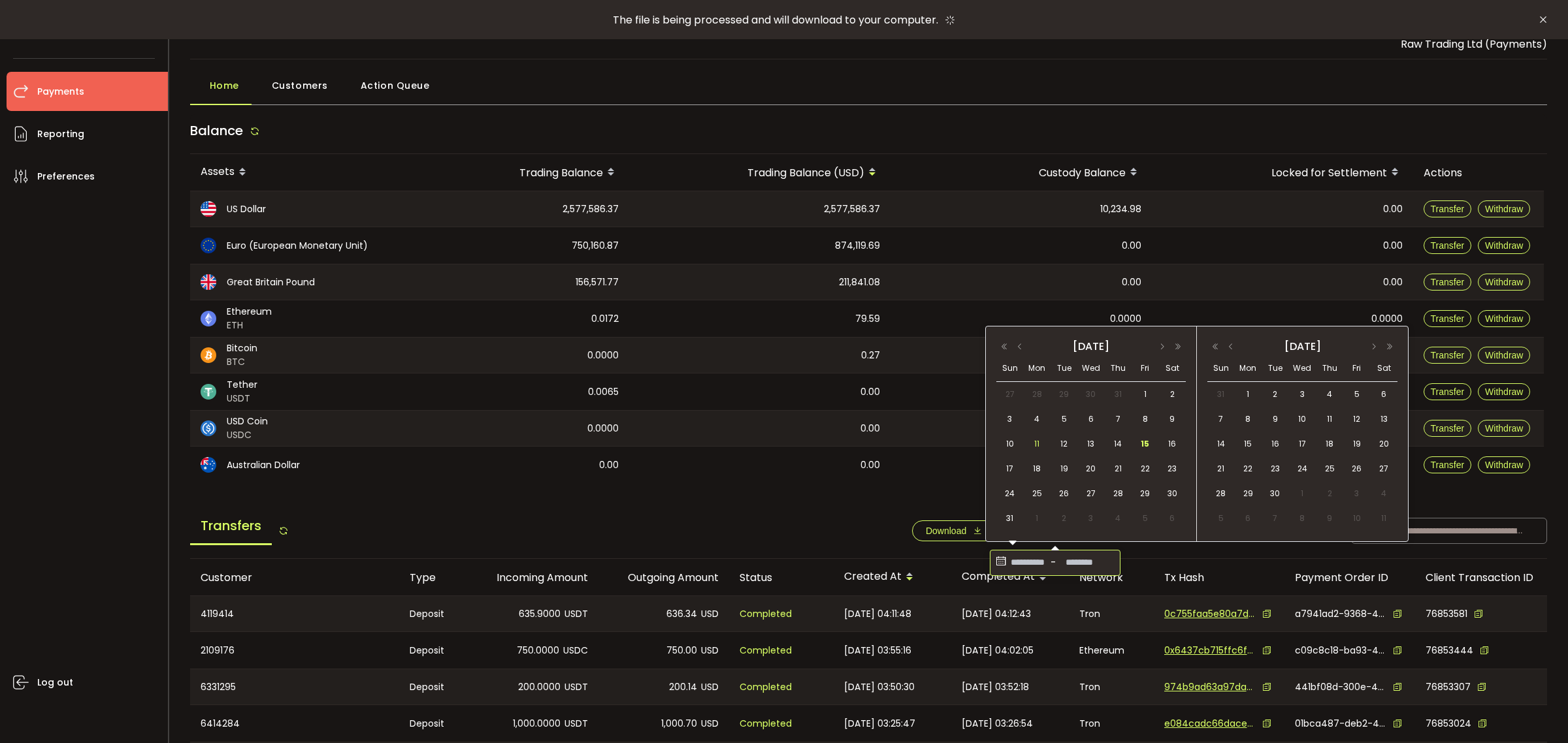
drag, startPoint x: 1043, startPoint y: 442, endPoint x: 1095, endPoint y: 441, distance: 52.0
click at [1050, 442] on tr "10 11 12 13 14 15 16" at bounding box center [1091, 444] width 190 height 24
click at [1044, 445] on span "11" at bounding box center [1036, 444] width 16 height 16
click at [1144, 448] on span "15" at bounding box center [1145, 444] width 16 height 16
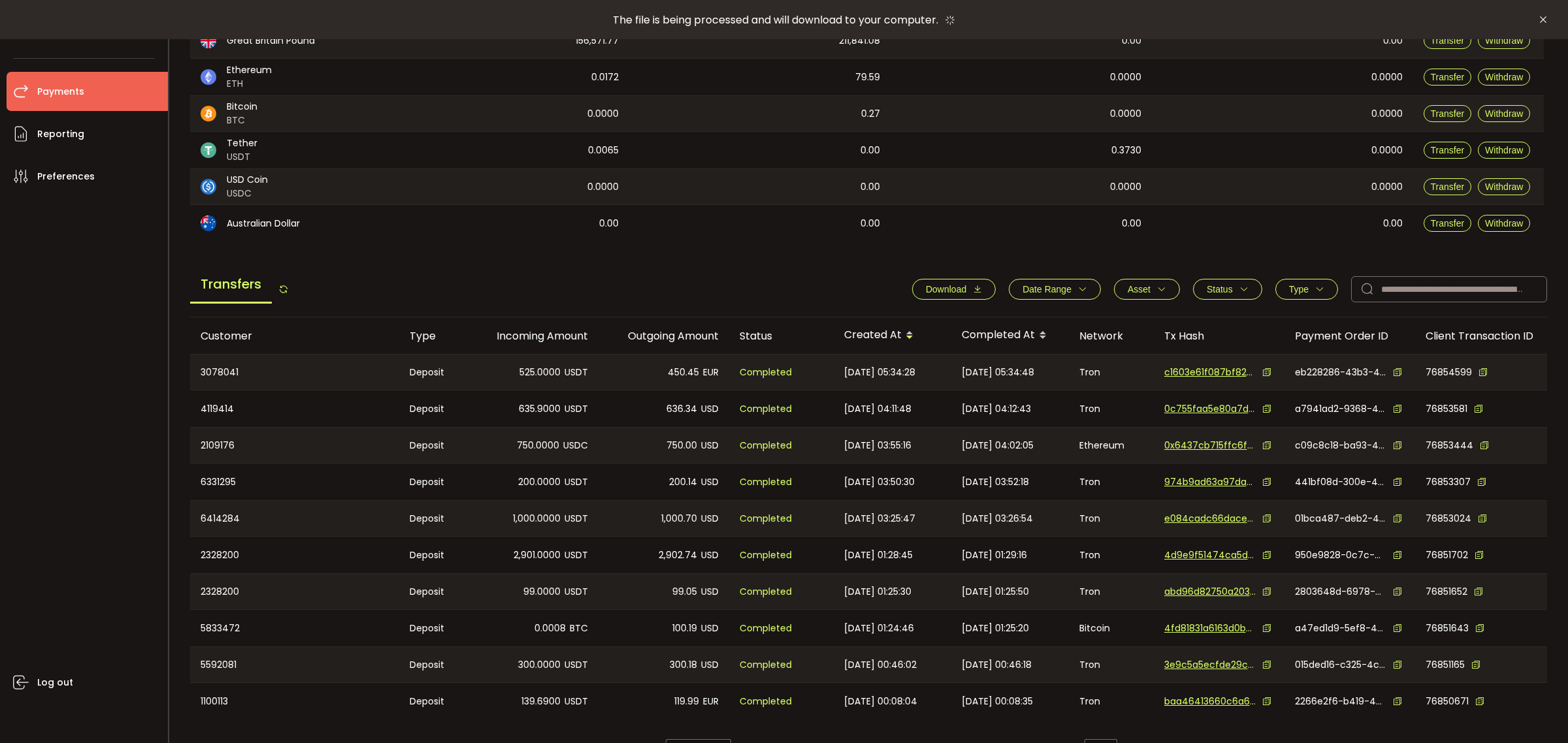
scroll to position [245, 0]
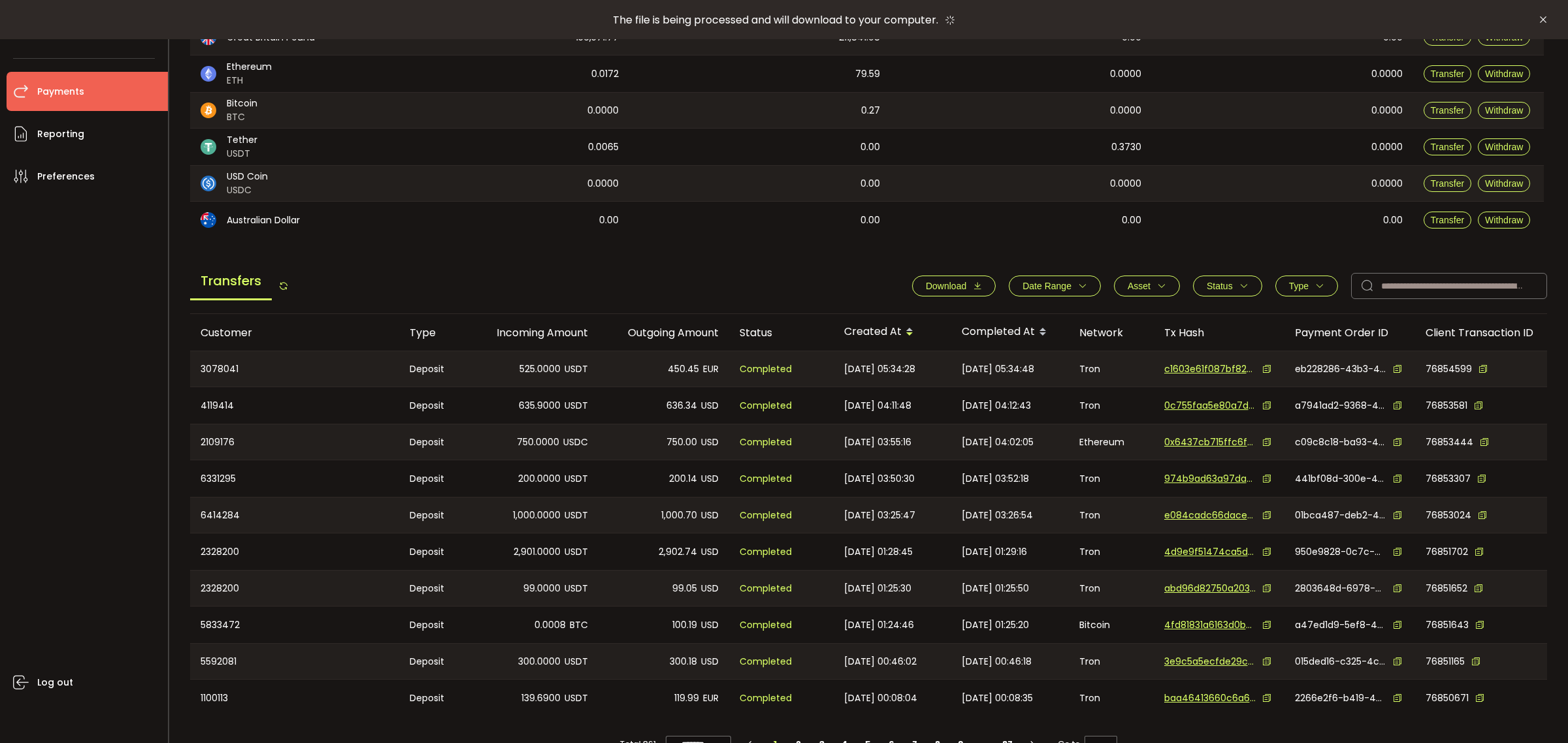
click at [969, 291] on span "Download" at bounding box center [954, 286] width 56 height 10
click at [960, 288] on span "Download" at bounding box center [945, 286] width 40 height 10
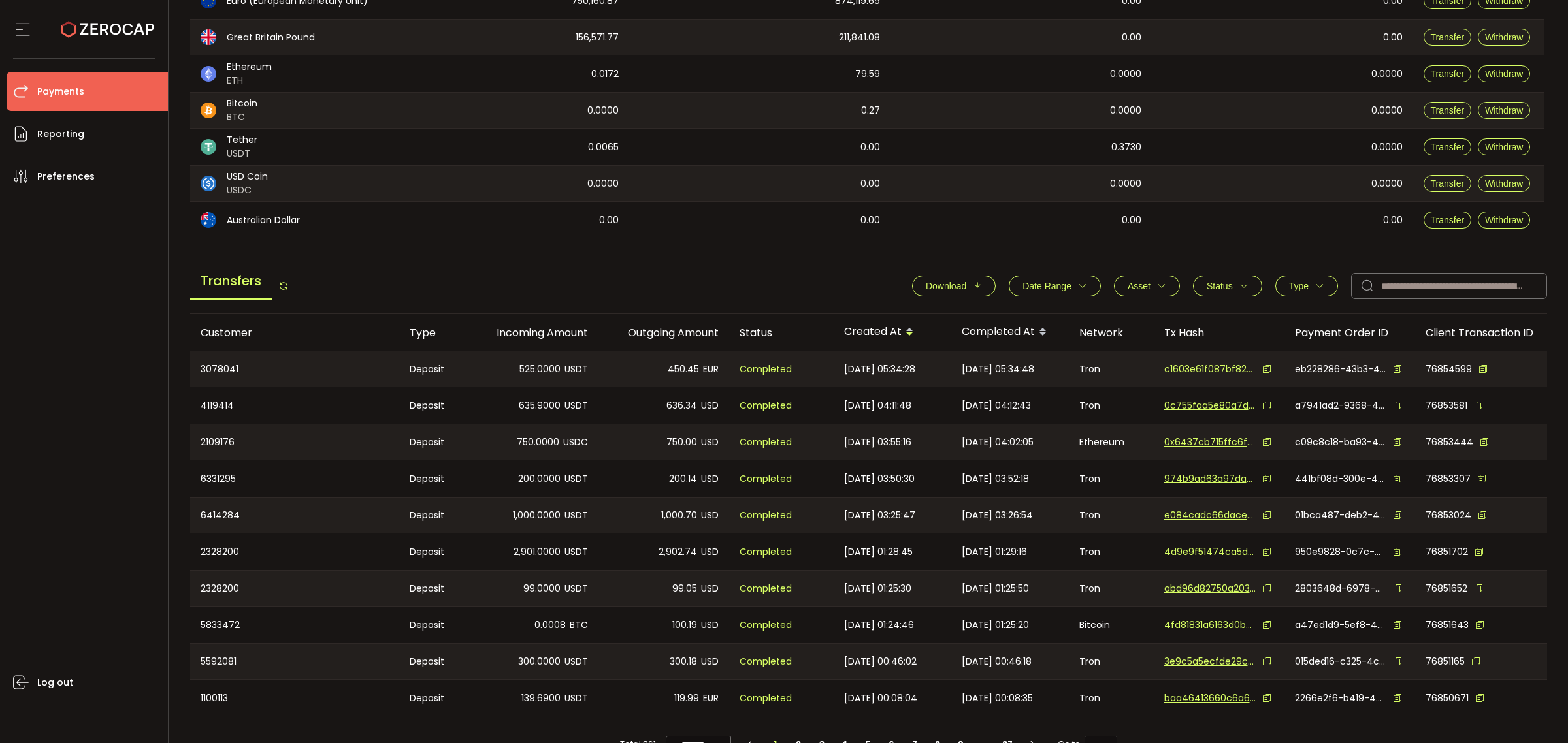
scroll to position [241, 0]
